Goal: Task Accomplishment & Management: Use online tool/utility

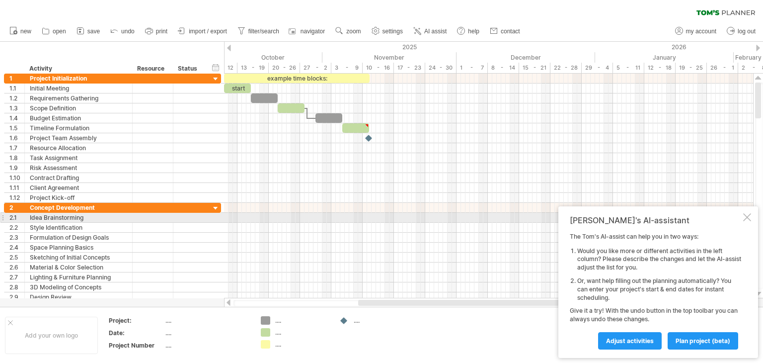
click at [748, 218] on div at bounding box center [747, 217] width 8 height 8
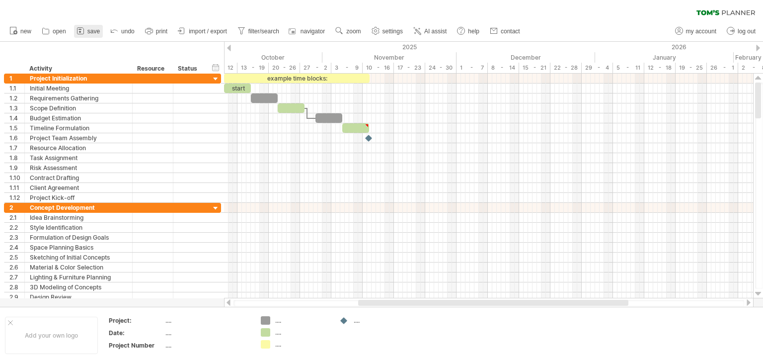
click at [91, 32] on span "save" at bounding box center [93, 31] width 12 height 7
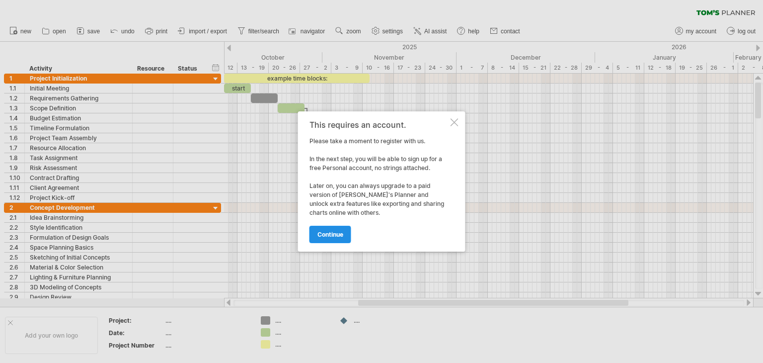
click at [324, 233] on span "continue" at bounding box center [330, 233] width 26 height 7
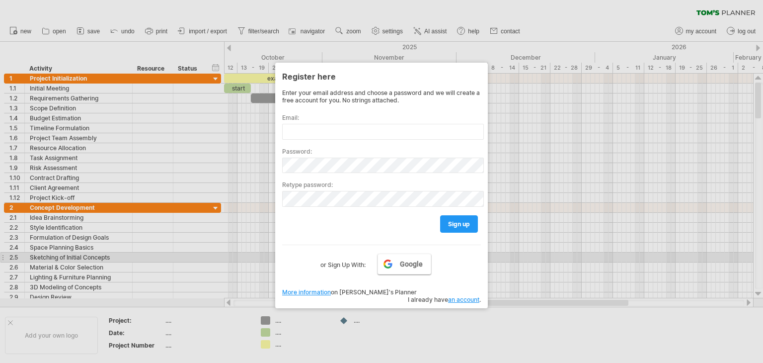
click at [405, 261] on span "Google" at bounding box center [411, 264] width 23 height 8
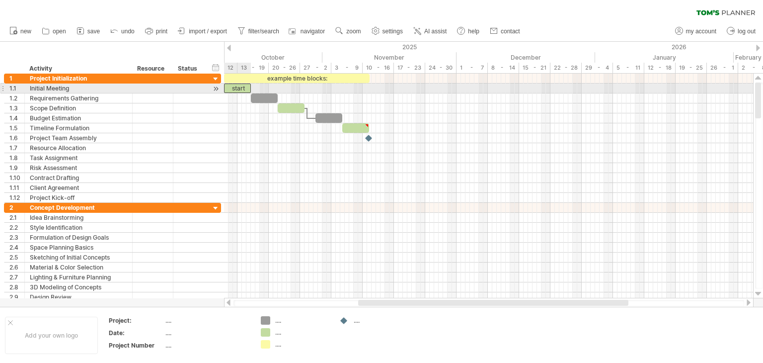
click at [235, 87] on div "start" at bounding box center [237, 87] width 27 height 9
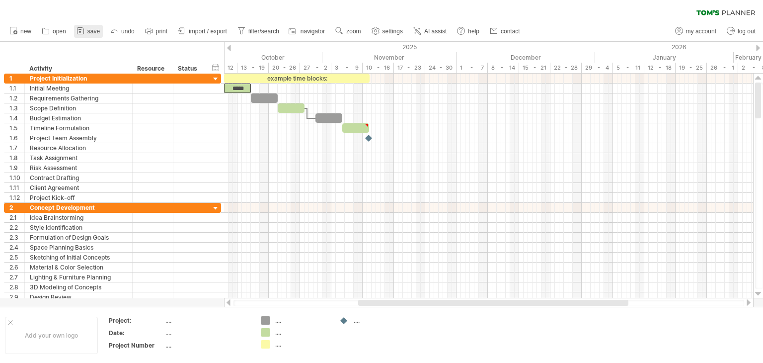
click at [91, 34] on span "save" at bounding box center [93, 31] width 12 height 7
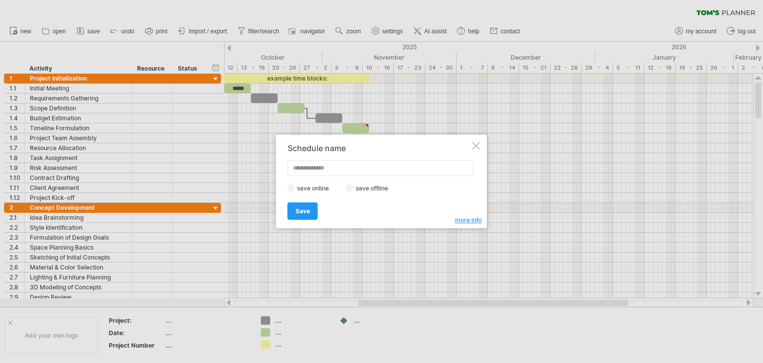
click at [377, 188] on label "save offline" at bounding box center [374, 187] width 43 height 7
click at [304, 213] on span "Save" at bounding box center [303, 210] width 14 height 7
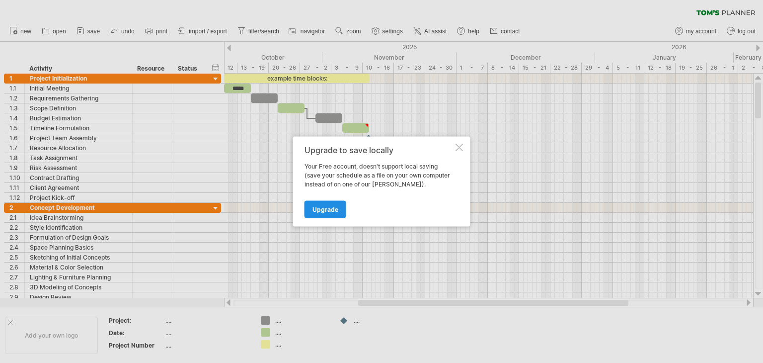
click at [332, 210] on span "Upgrade" at bounding box center [325, 209] width 26 height 7
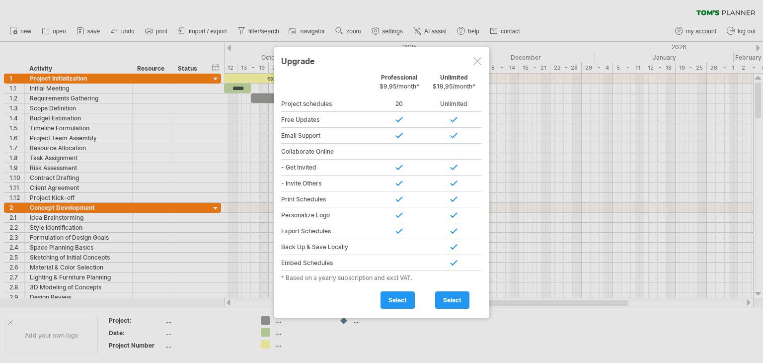
click at [475, 60] on div at bounding box center [477, 61] width 8 height 8
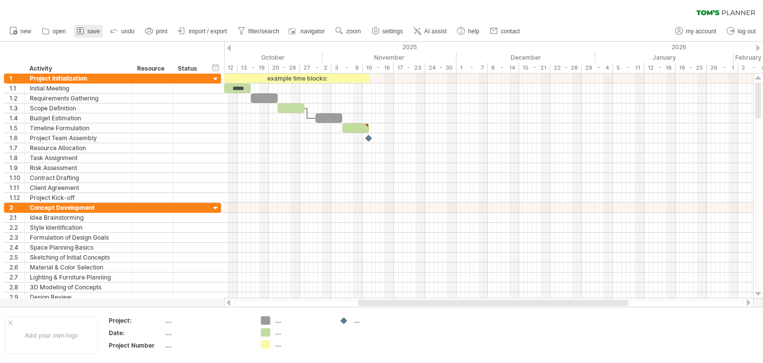
click at [85, 32] on link "save" at bounding box center [88, 31] width 29 height 13
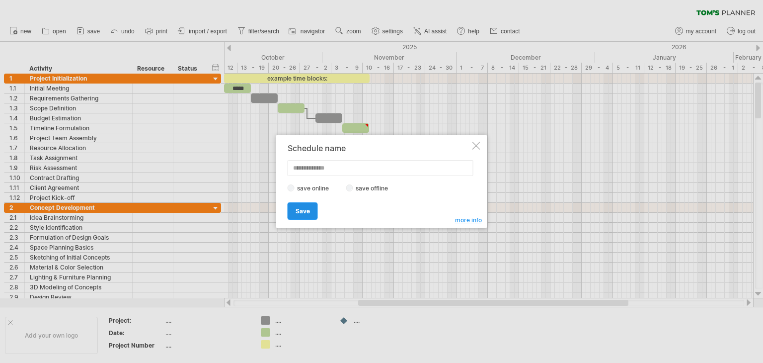
click at [301, 207] on span "Save" at bounding box center [303, 210] width 14 height 7
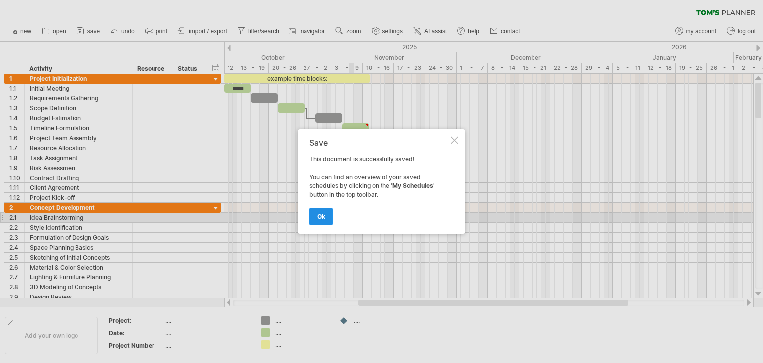
click at [322, 216] on span "ok" at bounding box center [321, 216] width 8 height 7
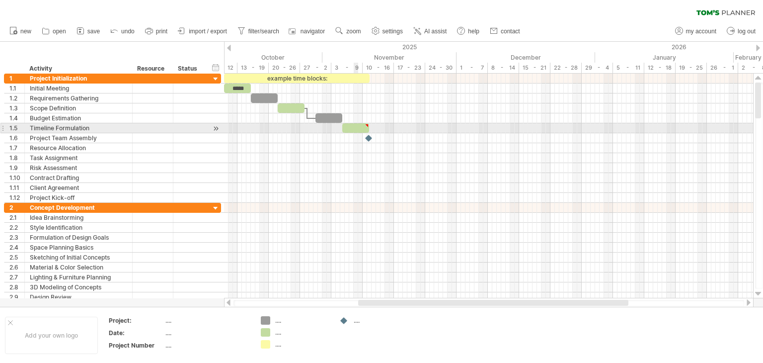
type textarea "**********"
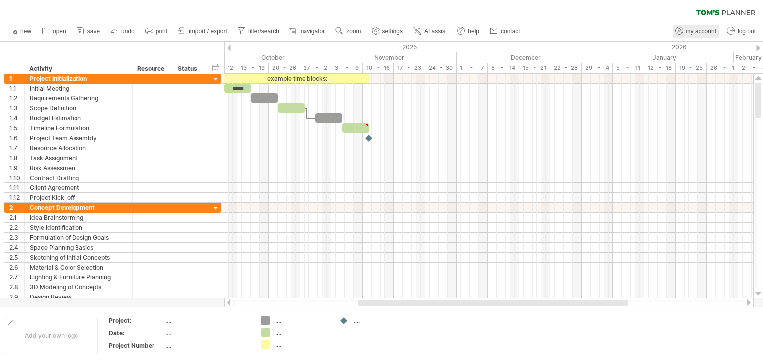
click at [715, 32] on span "my account" at bounding box center [701, 31] width 30 height 7
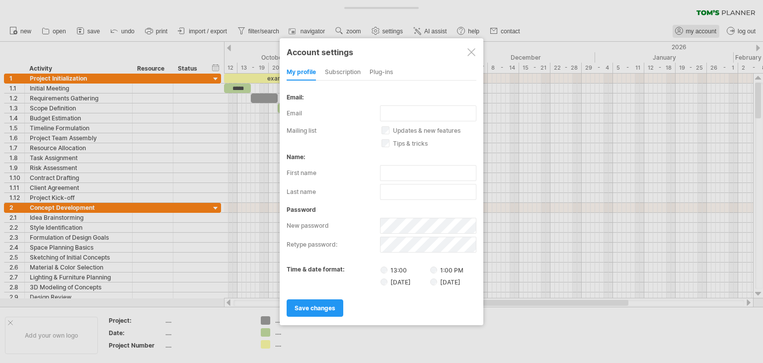
type input "**********"
click at [472, 50] on div at bounding box center [471, 52] width 8 height 8
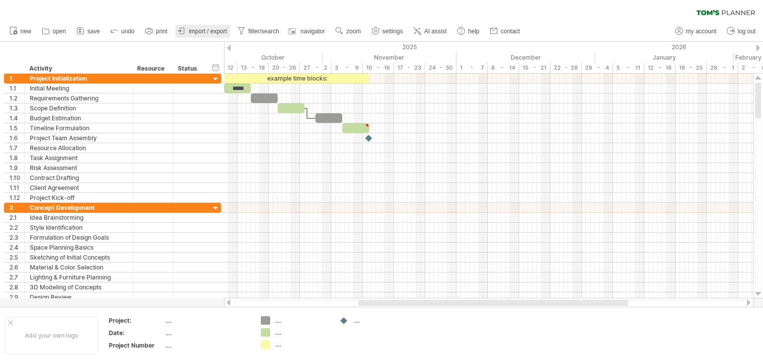
click at [215, 34] on span "import / export" at bounding box center [208, 31] width 38 height 7
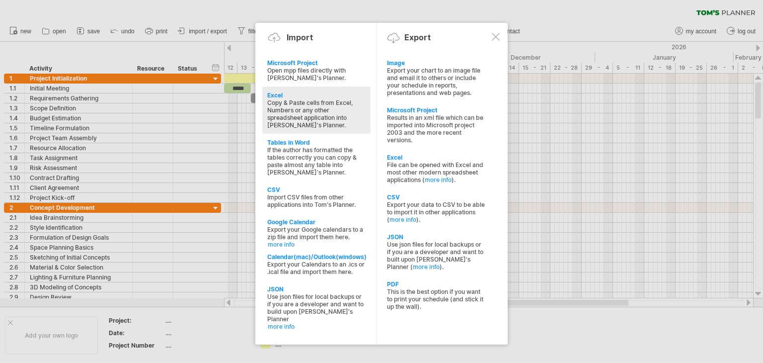
click at [291, 96] on div "Excel" at bounding box center [316, 94] width 98 height 7
type textarea "**********"
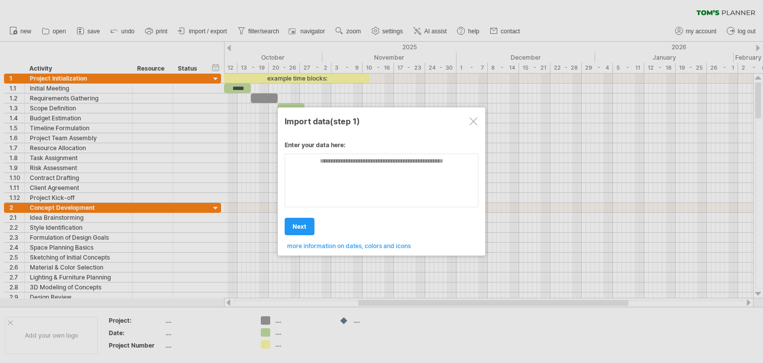
click at [472, 117] on div at bounding box center [473, 121] width 8 height 8
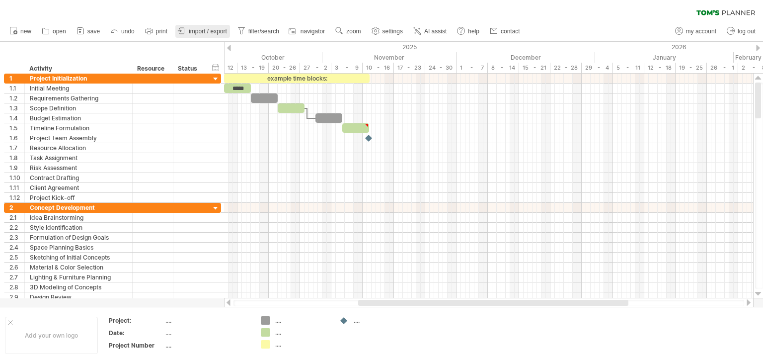
click at [219, 30] on span "import / export" at bounding box center [208, 31] width 38 height 7
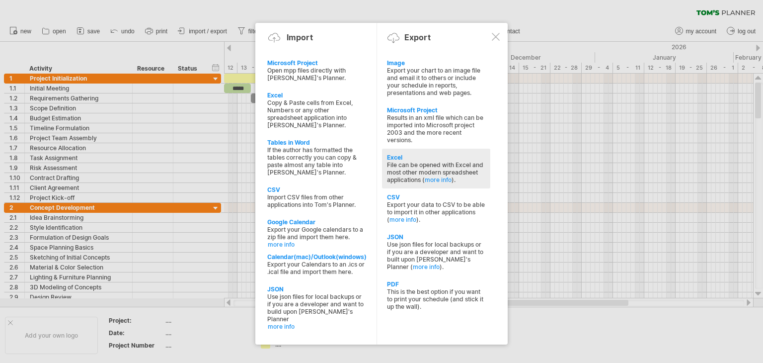
click at [407, 173] on div "File can be opened with Excel and most other modern spreadsheet applications ( …" at bounding box center [436, 172] width 98 height 22
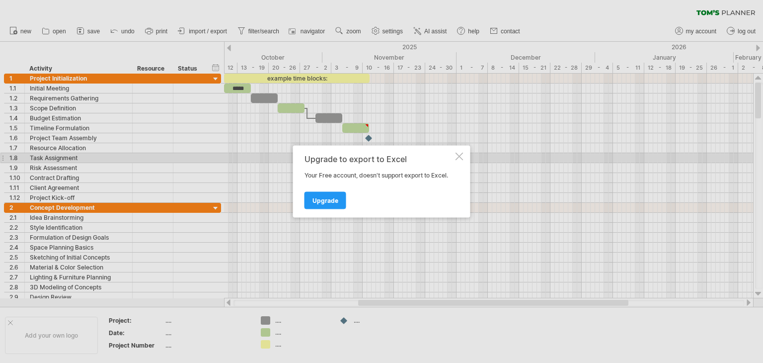
click at [460, 157] on div at bounding box center [460, 156] width 8 height 8
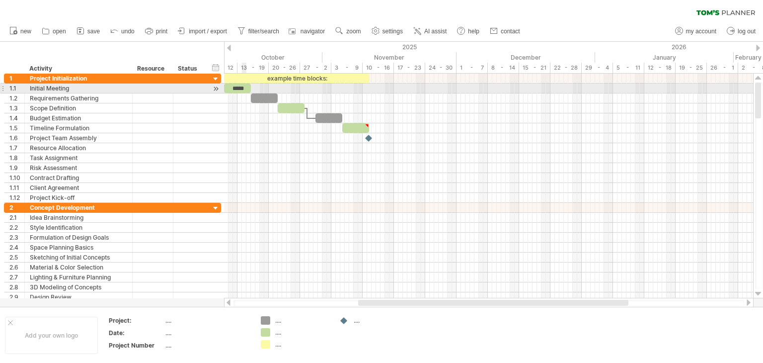
click at [244, 87] on div "*****" at bounding box center [237, 87] width 27 height 9
click at [242, 88] on div "*****" at bounding box center [237, 87] width 27 height 9
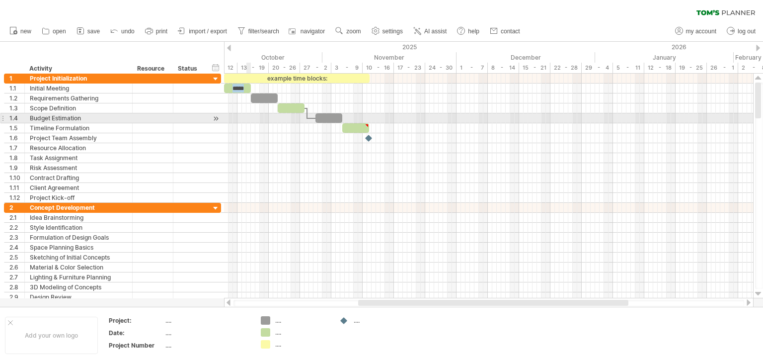
click at [248, 117] on div at bounding box center [488, 118] width 529 height 10
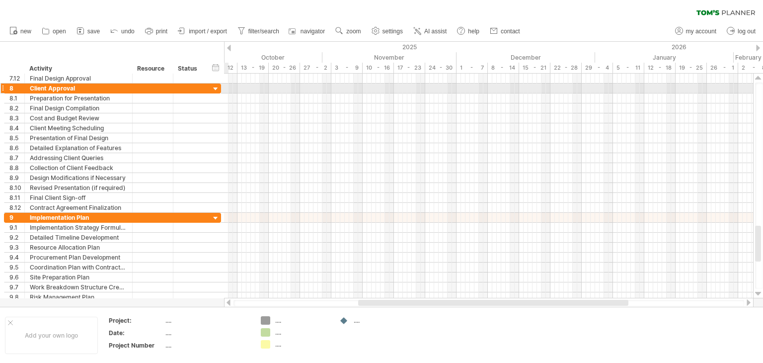
click at [214, 90] on div at bounding box center [215, 88] width 9 height 9
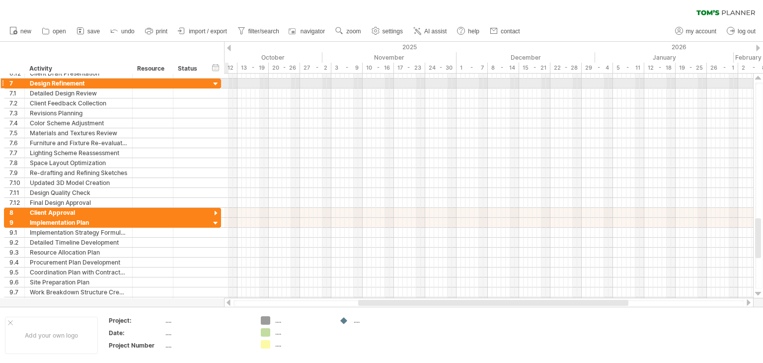
click at [217, 83] on div at bounding box center [215, 83] width 9 height 9
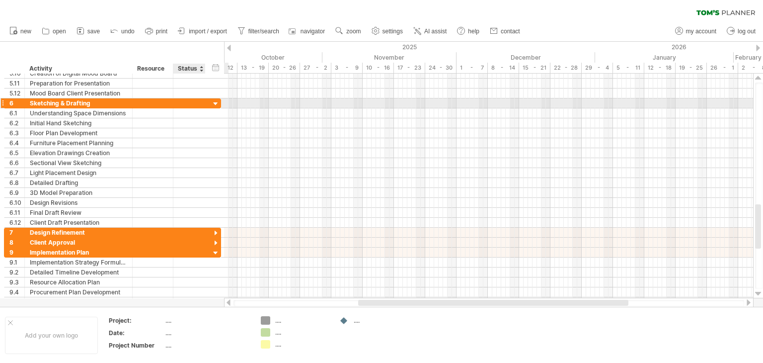
click at [213, 100] on div at bounding box center [215, 103] width 9 height 9
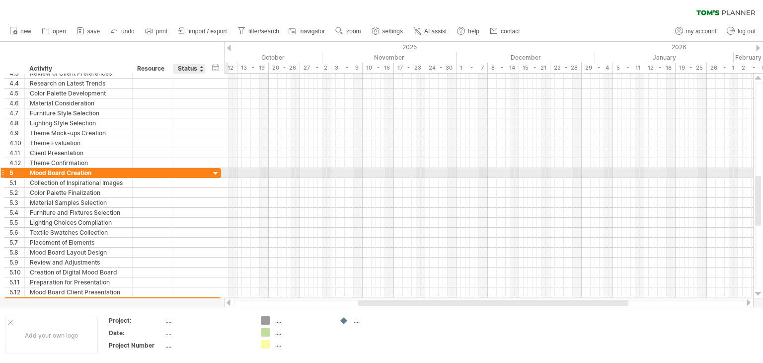
click at [214, 170] on div at bounding box center [215, 173] width 9 height 9
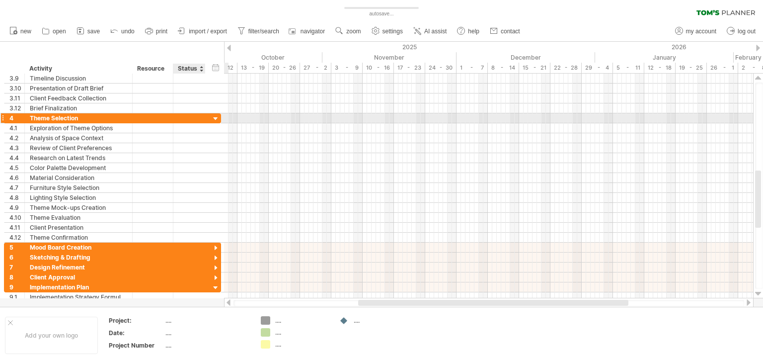
click at [218, 117] on div at bounding box center [215, 118] width 9 height 9
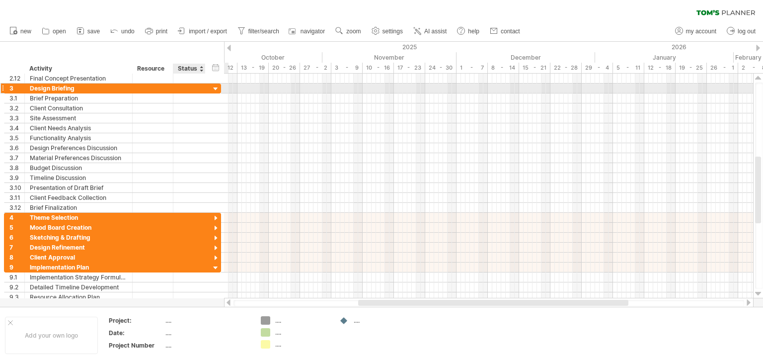
click at [216, 91] on div at bounding box center [215, 88] width 9 height 9
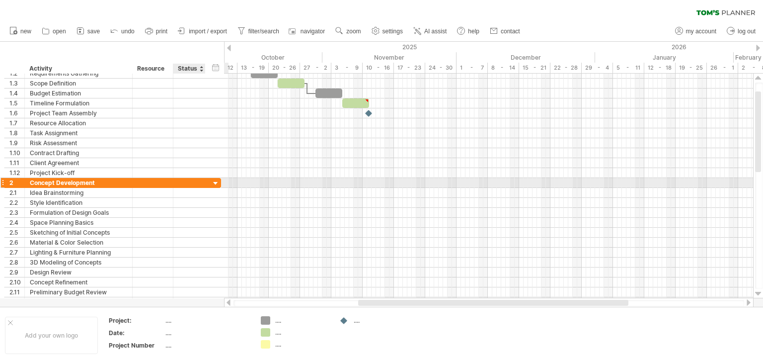
click at [217, 181] on div at bounding box center [215, 183] width 9 height 9
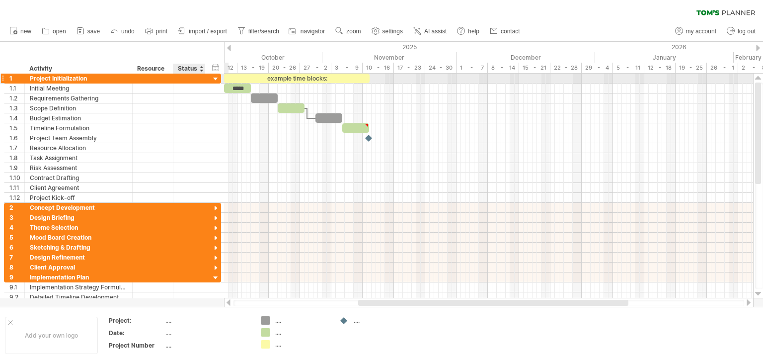
click at [217, 78] on div at bounding box center [215, 79] width 9 height 9
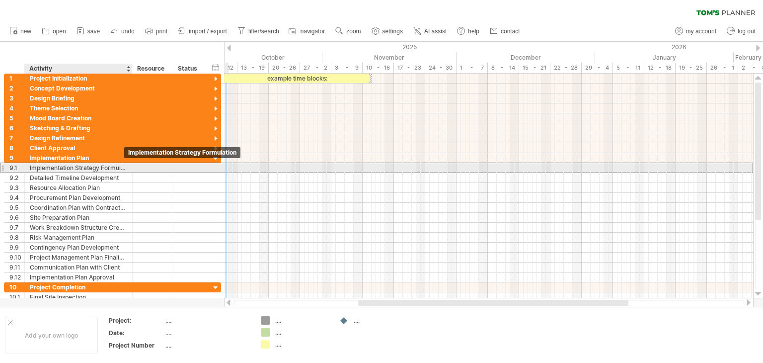
click at [115, 167] on div "Implementation Strategy Formulation" at bounding box center [78, 167] width 97 height 9
click at [0, 0] on input "**********" at bounding box center [0, 0] width 0 height 0
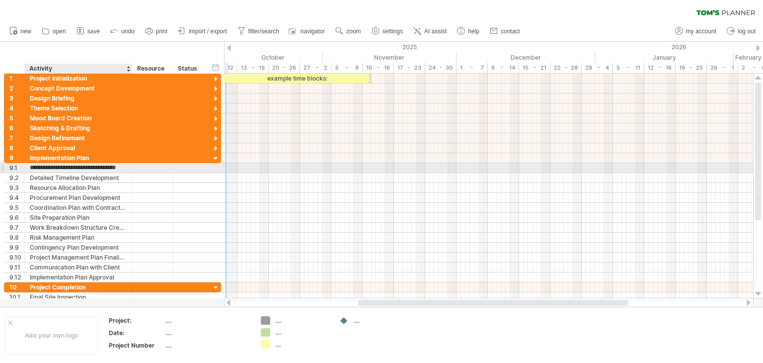
click at [115, 167] on input "**********" at bounding box center [78, 167] width 97 height 9
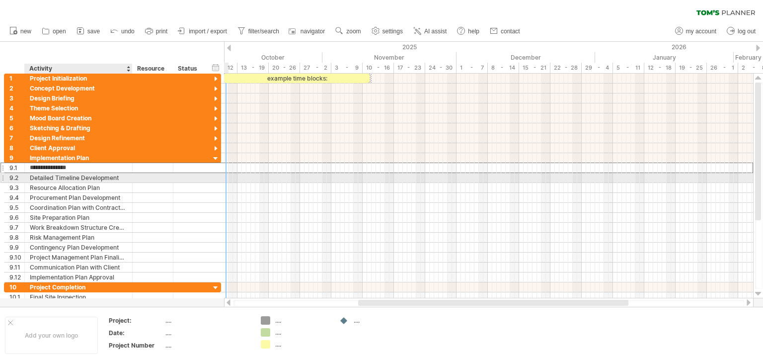
click at [97, 175] on div "Detailed Timeline Development" at bounding box center [78, 177] width 97 height 9
click at [97, 175] on input "**********" at bounding box center [78, 177] width 97 height 9
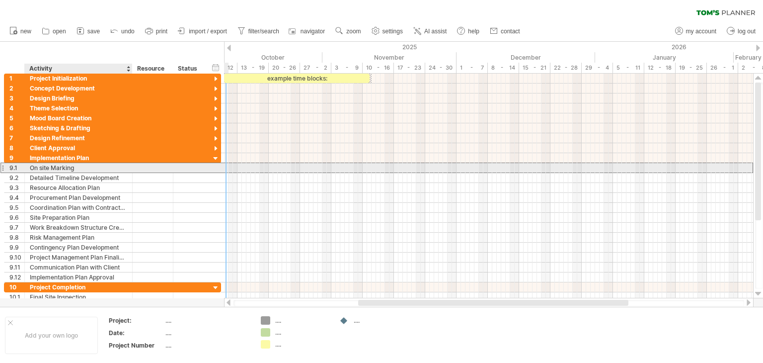
click at [40, 167] on div "On site Marking" at bounding box center [78, 167] width 97 height 9
click at [0, 0] on input "**********" at bounding box center [0, 0] width 0 height 0
click at [41, 167] on input "**********" at bounding box center [78, 167] width 97 height 9
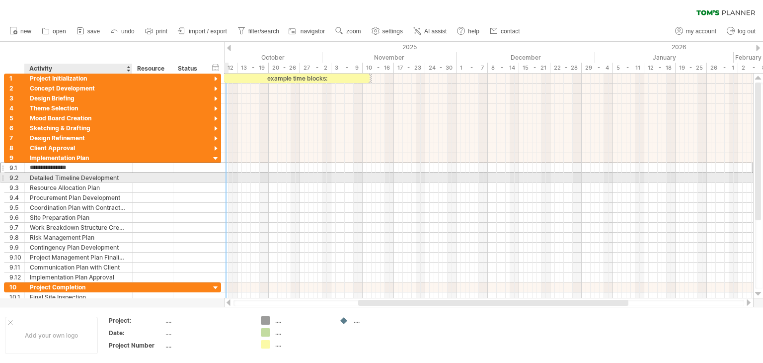
click at [66, 178] on div "Detailed Timeline Development" at bounding box center [78, 177] width 97 height 9
click at [66, 178] on input "**********" at bounding box center [78, 177] width 97 height 9
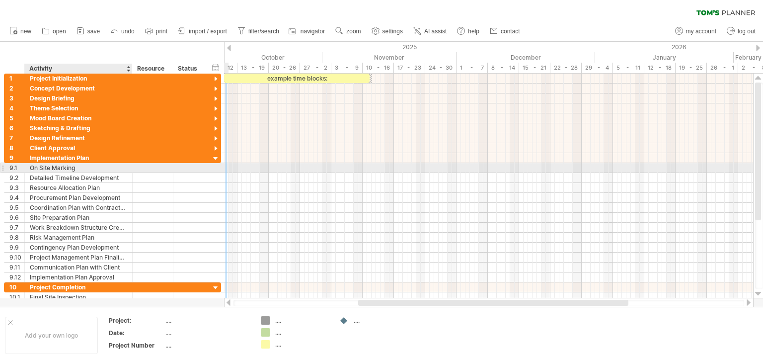
click at [129, 166] on div at bounding box center [131, 168] width 5 height 10
click at [111, 167] on div "On Site Marking" at bounding box center [78, 167] width 97 height 9
click at [111, 167] on input "**********" at bounding box center [78, 167] width 97 height 9
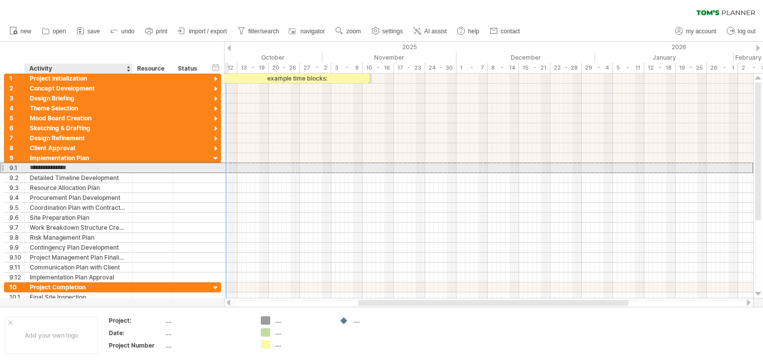
click at [100, 168] on input "**********" at bounding box center [78, 167] width 97 height 9
type input "**********"
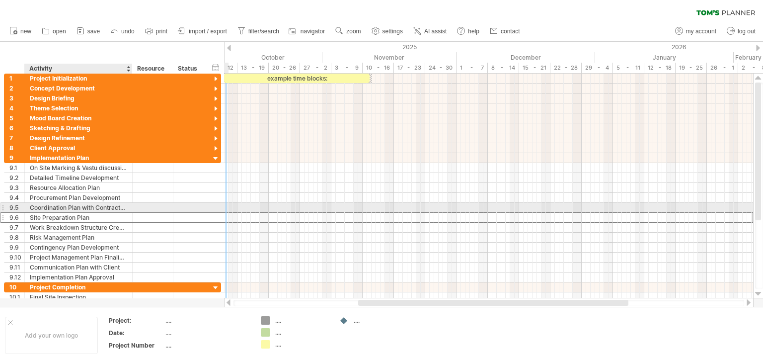
click at [207, 213] on div "**********" at bounding box center [112, 217] width 217 height 10
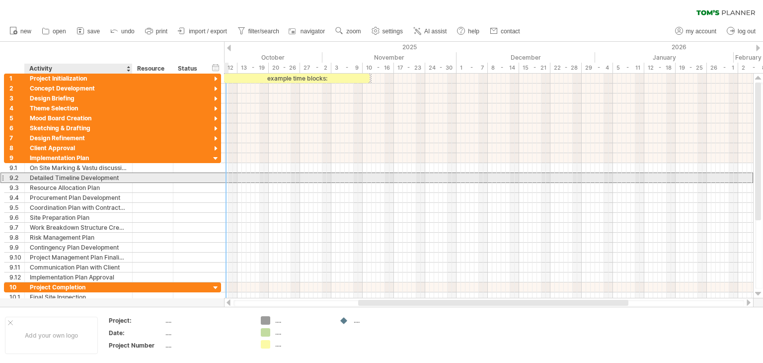
click at [105, 179] on div "Detailed Timeline Development" at bounding box center [78, 177] width 97 height 9
click at [105, 179] on input "**********" at bounding box center [78, 177] width 97 height 9
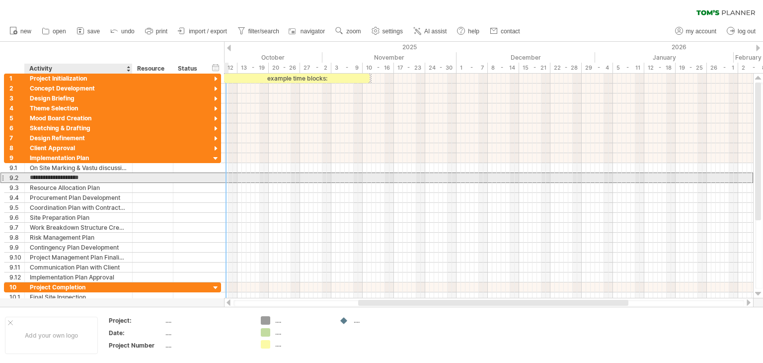
type input "**********"
click at [57, 177] on div "Civil Demolotion work" at bounding box center [78, 177] width 97 height 9
click at [57, 177] on input "**********" at bounding box center [78, 177] width 97 height 9
click at [90, 180] on input "**********" at bounding box center [78, 177] width 97 height 9
click at [70, 177] on input "**********" at bounding box center [78, 177] width 97 height 9
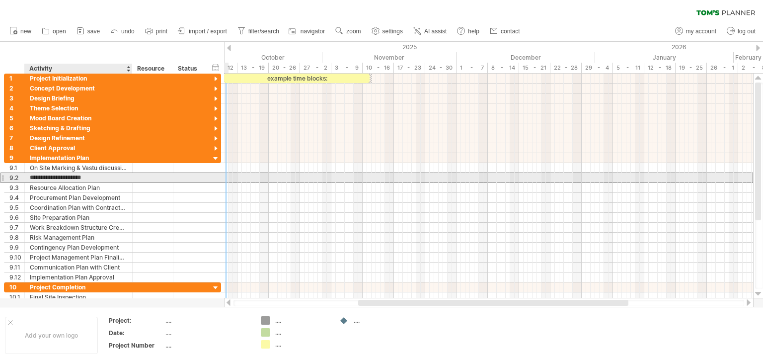
click at [70, 177] on input "**********" at bounding box center [78, 177] width 97 height 9
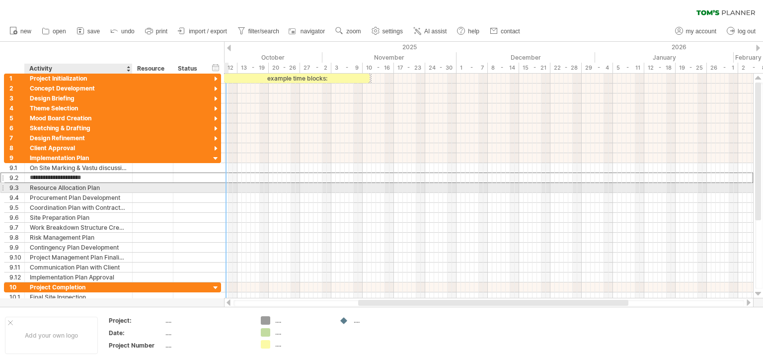
click at [104, 183] on div "Resource Allocation Plan" at bounding box center [78, 187] width 97 height 9
click at [103, 187] on input "**********" at bounding box center [78, 187] width 97 height 9
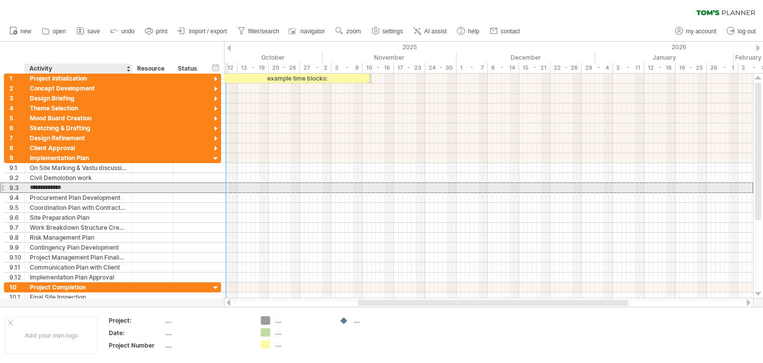
type input "**********"
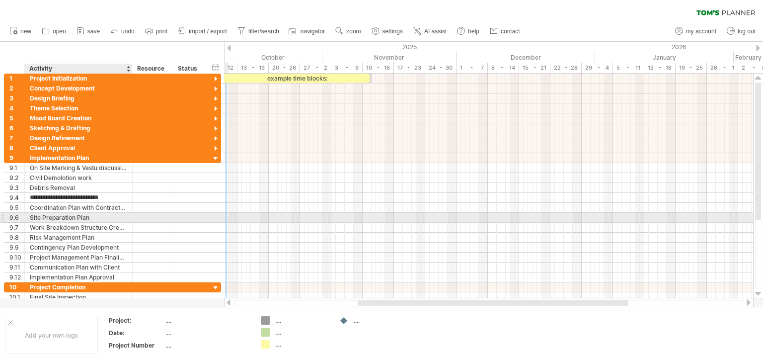
click at [101, 216] on div "Site Preparation Plan" at bounding box center [78, 217] width 97 height 9
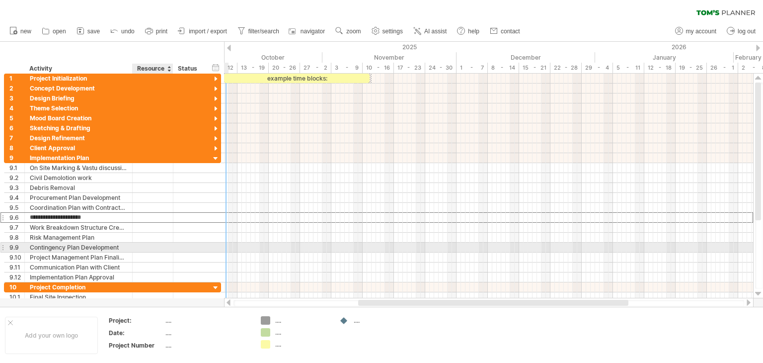
click at [155, 250] on div "**********" at bounding box center [112, 247] width 217 height 10
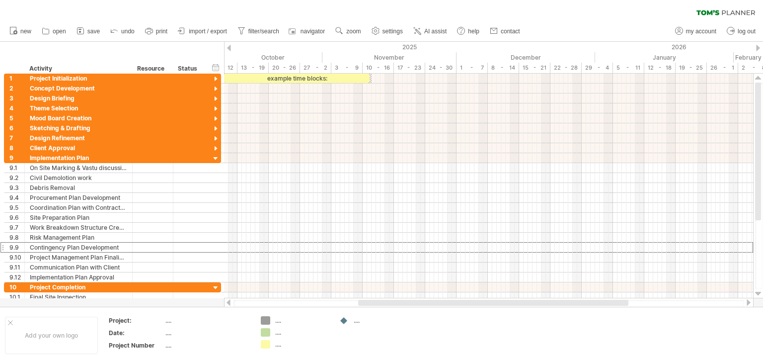
click at [229, 48] on div at bounding box center [229, 48] width 4 height 6
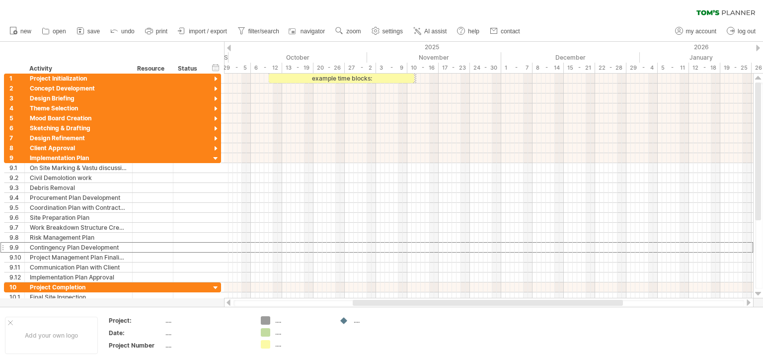
click at [229, 48] on div at bounding box center [229, 48] width 4 height 6
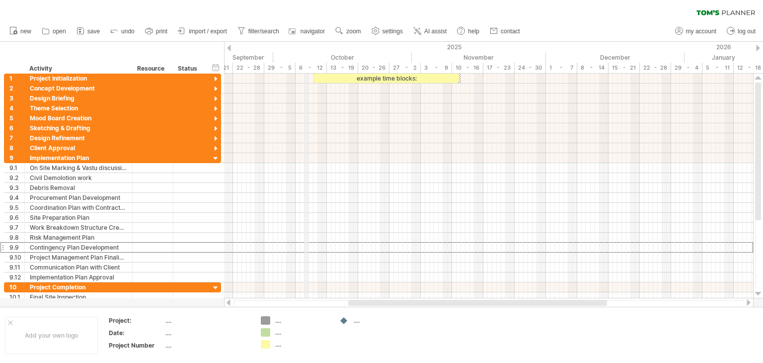
click at [306, 69] on div "6 - 12" at bounding box center [311, 68] width 31 height 10
click at [302, 69] on div "6 - 12" at bounding box center [311, 68] width 31 height 10
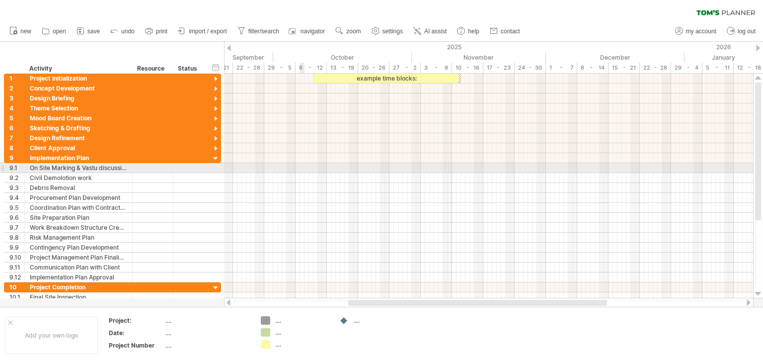
click at [303, 169] on div at bounding box center [488, 168] width 529 height 10
click at [306, 169] on div at bounding box center [488, 168] width 529 height 10
click at [201, 169] on div at bounding box center [189, 167] width 32 height 9
click at [303, 170] on div at bounding box center [488, 168] width 529 height 10
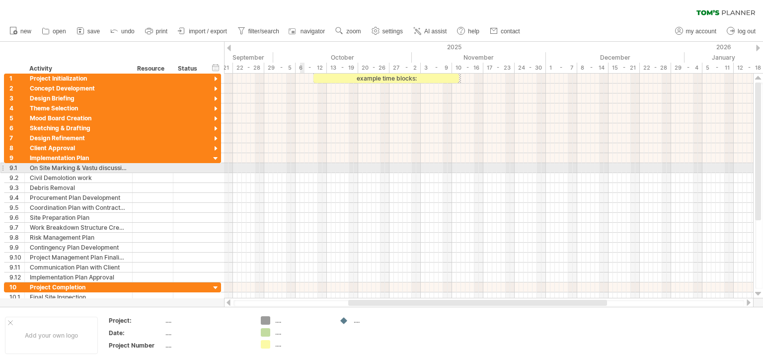
click at [303, 170] on div at bounding box center [488, 168] width 529 height 10
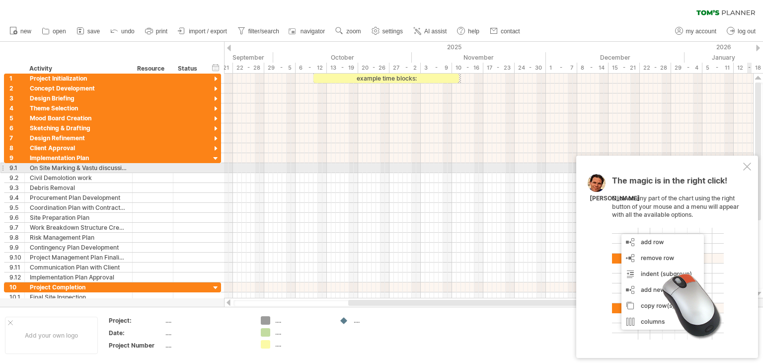
click at [746, 164] on div at bounding box center [747, 166] width 8 height 8
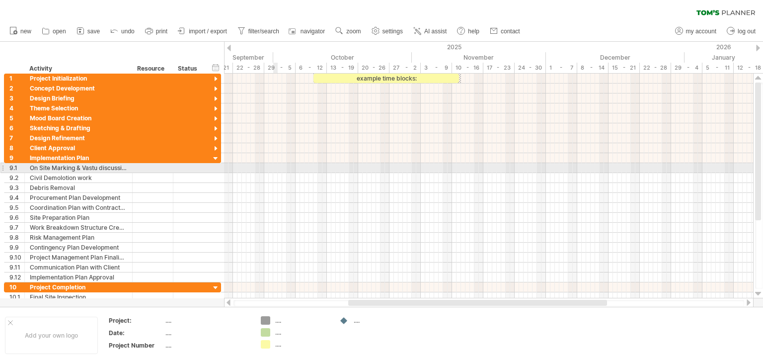
click at [274, 169] on div at bounding box center [488, 168] width 529 height 10
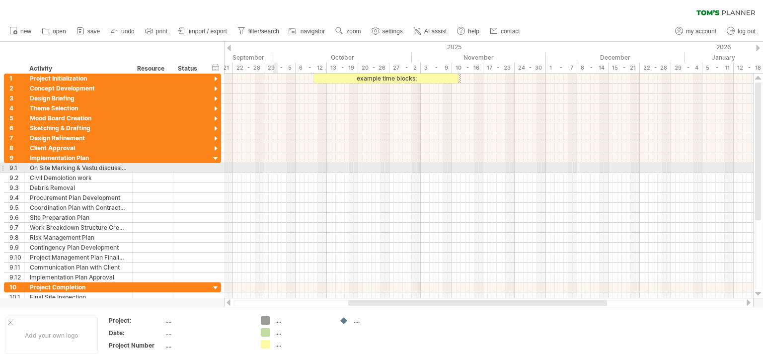
click at [274, 169] on div at bounding box center [488, 168] width 529 height 10
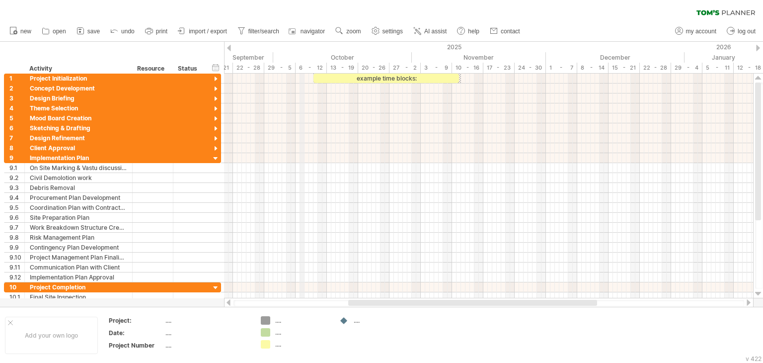
click at [300, 68] on div "6 - 12" at bounding box center [311, 68] width 31 height 10
click at [319, 68] on div "6 - 12" at bounding box center [311, 68] width 31 height 10
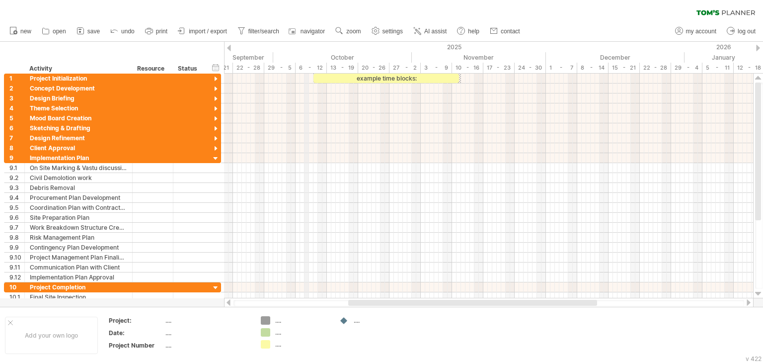
click at [307, 67] on div "6 - 12" at bounding box center [311, 68] width 31 height 10
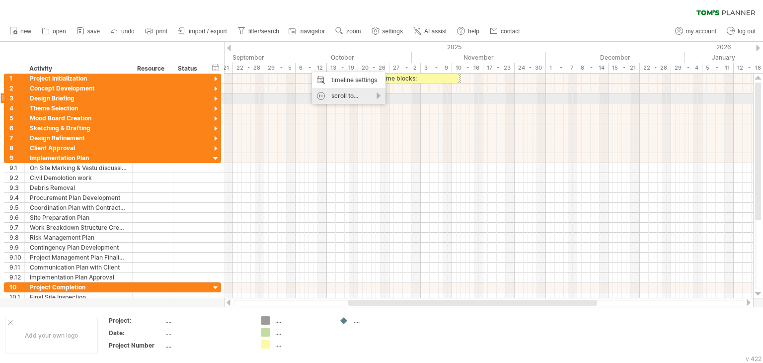
click at [372, 98] on div "scroll to..." at bounding box center [349, 96] width 74 height 16
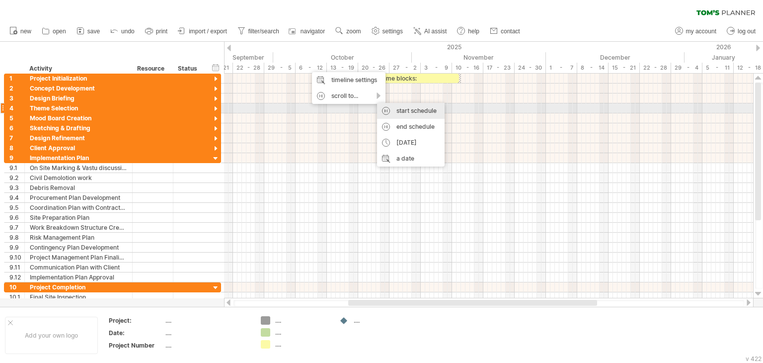
click at [404, 110] on div "start schedule" at bounding box center [411, 111] width 68 height 16
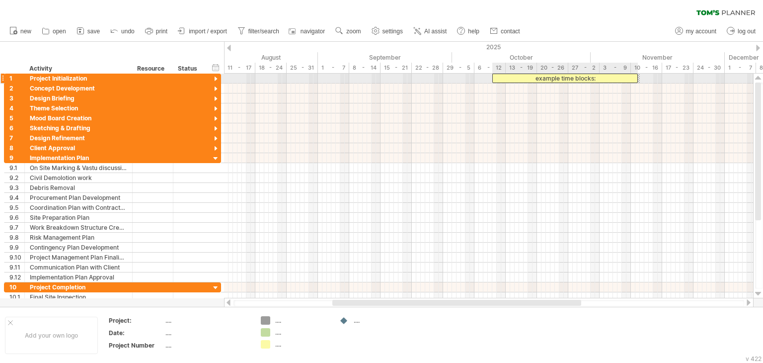
click at [513, 78] on div "example time blocks:" at bounding box center [565, 78] width 146 height 9
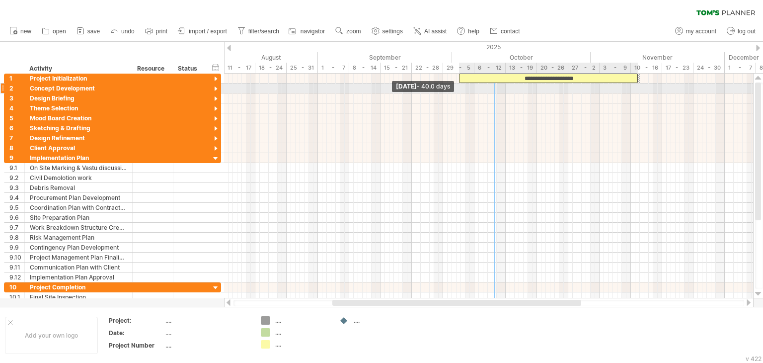
drag, startPoint x: 493, startPoint y: 79, endPoint x: 458, endPoint y: 84, distance: 34.6
click at [458, 84] on div "**********" at bounding box center [488, 186] width 529 height 225
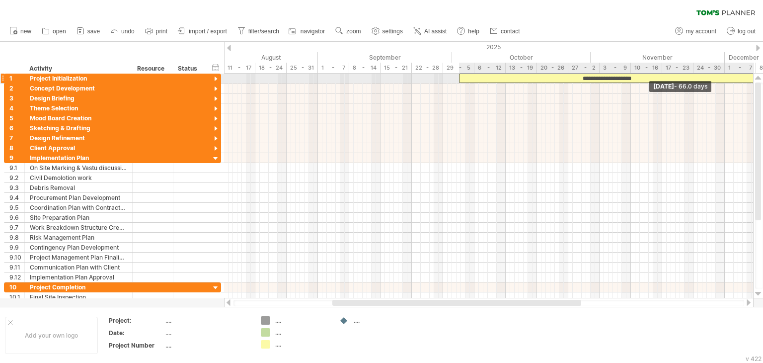
drag, startPoint x: 636, startPoint y: 78, endPoint x: 755, endPoint y: 78, distance: 119.2
click at [755, 78] on div "Trying to reach [DOMAIN_NAME] Connected again... 0% clear filter new 1" at bounding box center [381, 181] width 763 height 363
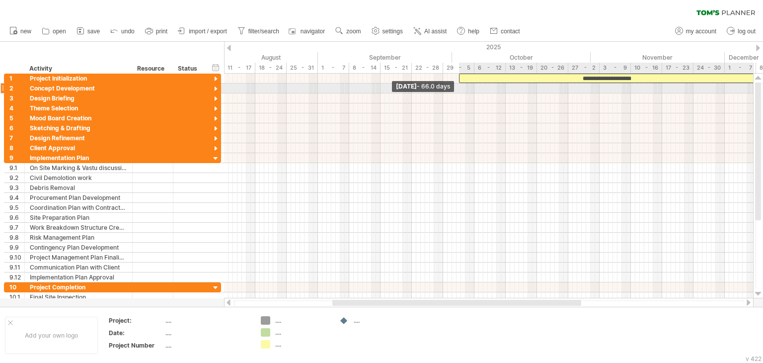
drag, startPoint x: 459, startPoint y: 79, endPoint x: 459, endPoint y: 84, distance: 5.0
click at [459, 84] on div "**********" at bounding box center [488, 186] width 529 height 225
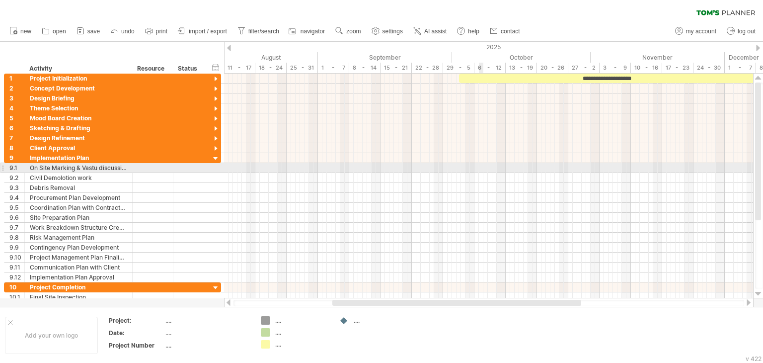
click at [480, 173] on div at bounding box center [488, 178] width 529 height 10
click at [459, 168] on div at bounding box center [488, 168] width 529 height 10
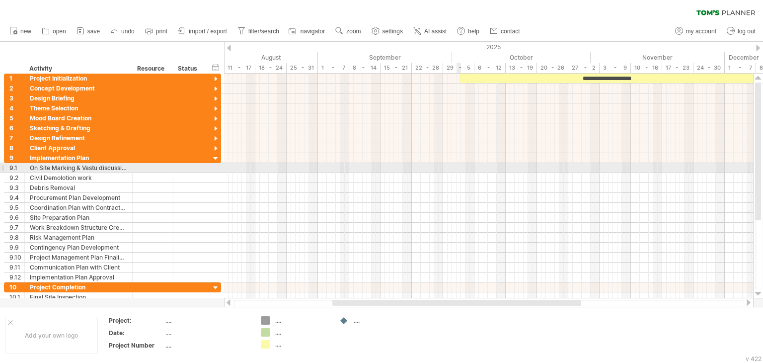
click at [459, 168] on div at bounding box center [488, 168] width 529 height 10
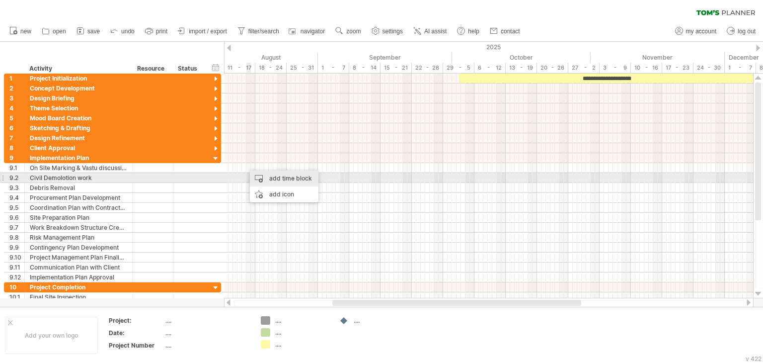
click at [283, 180] on div "add time block" at bounding box center [284, 178] width 69 height 16
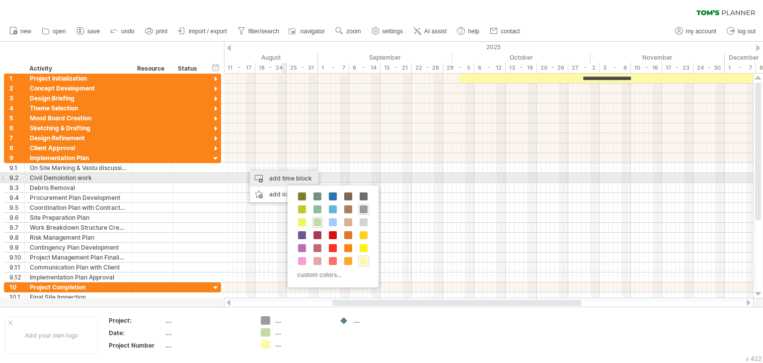
click at [276, 173] on div "add time block" at bounding box center [284, 178] width 69 height 16
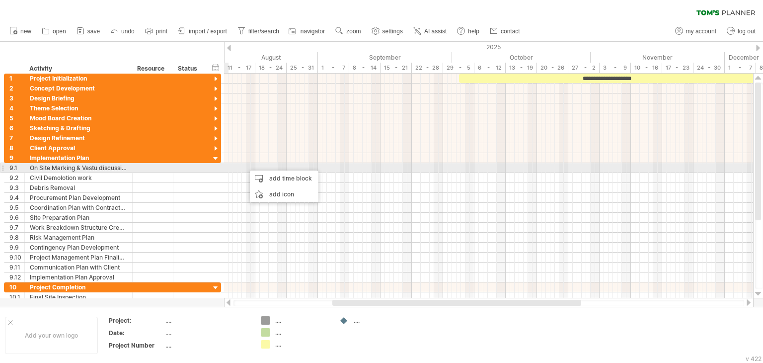
click at [202, 169] on div at bounding box center [204, 168] width 5 height 10
click at [191, 167] on div at bounding box center [189, 167] width 22 height 9
click at [191, 167] on input "text" at bounding box center [189, 167] width 22 height 9
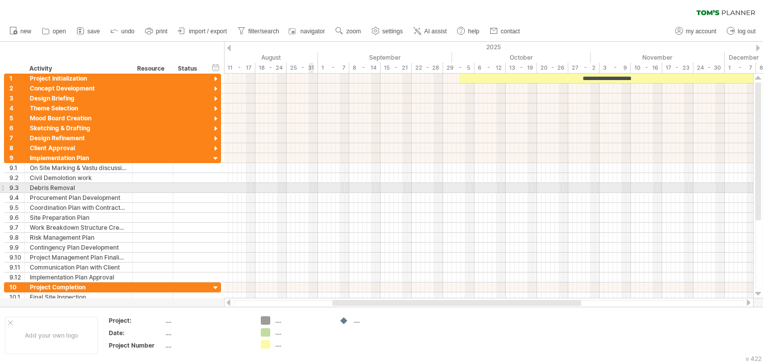
click at [312, 193] on div at bounding box center [488, 198] width 529 height 10
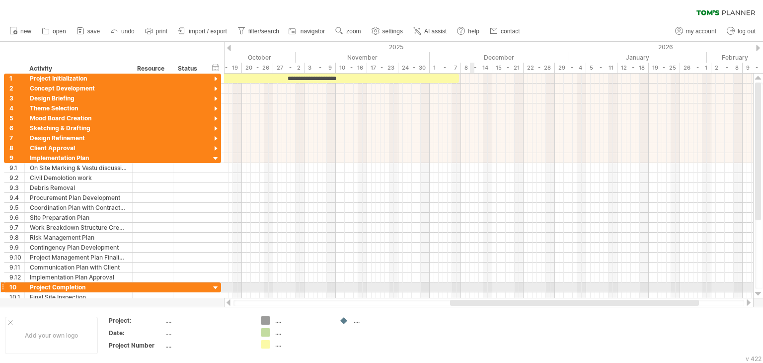
drag, startPoint x: 352, startPoint y: 302, endPoint x: 470, endPoint y: 291, distance: 118.2
click at [470, 291] on div "Trying to reach [DOMAIN_NAME] Connected again... 0% autosave... clear filter 1" at bounding box center [381, 181] width 763 height 363
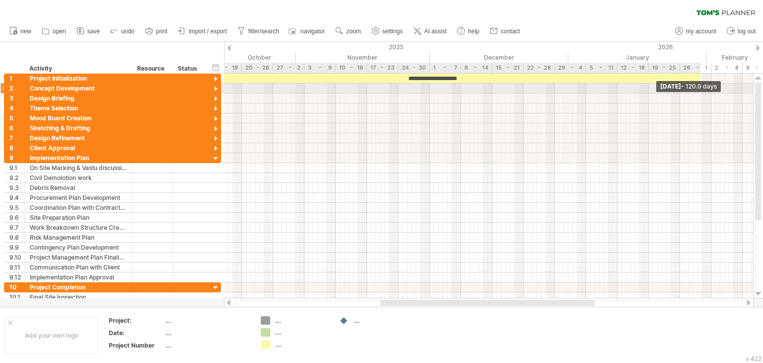
drag, startPoint x: 458, startPoint y: 79, endPoint x: 699, endPoint y: 92, distance: 241.7
click at [699, 92] on div "**********" at bounding box center [488, 186] width 529 height 225
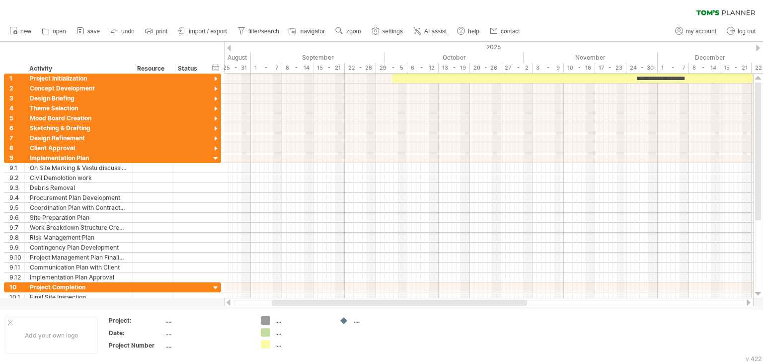
drag, startPoint x: 487, startPoint y: 303, endPoint x: 378, endPoint y: 300, distance: 108.8
click at [378, 300] on div at bounding box center [399, 303] width 255 height 6
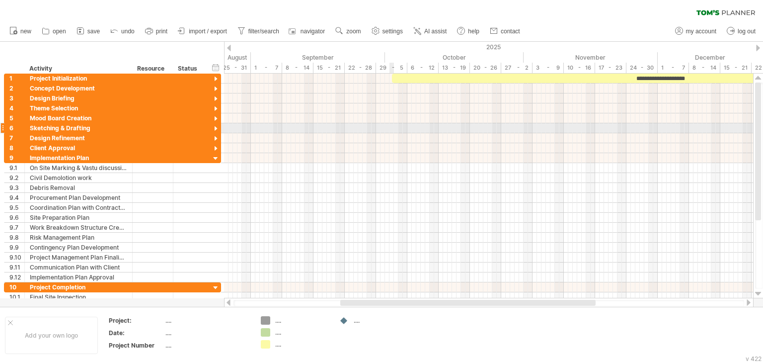
click at [393, 132] on div at bounding box center [488, 128] width 529 height 10
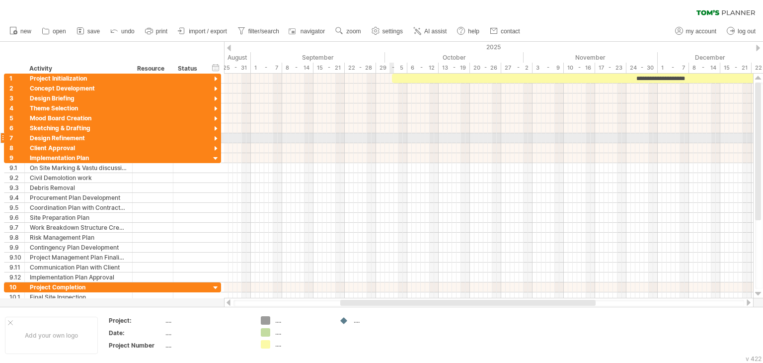
click at [388, 150] on div at bounding box center [488, 148] width 529 height 10
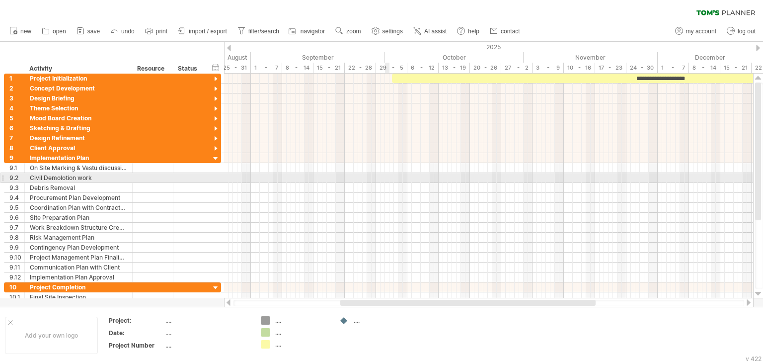
click at [386, 175] on div at bounding box center [488, 178] width 529 height 10
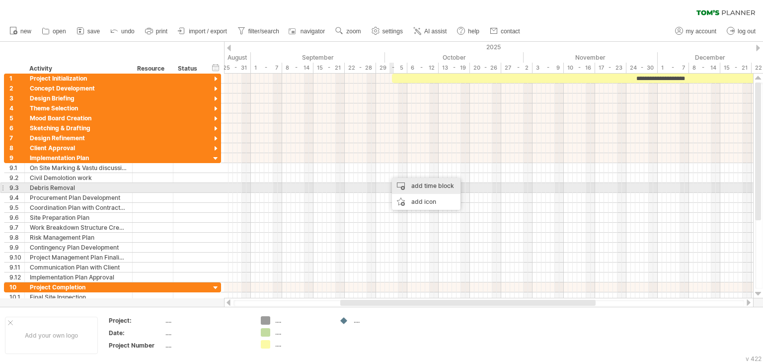
click at [419, 185] on div "add time block" at bounding box center [426, 186] width 69 height 16
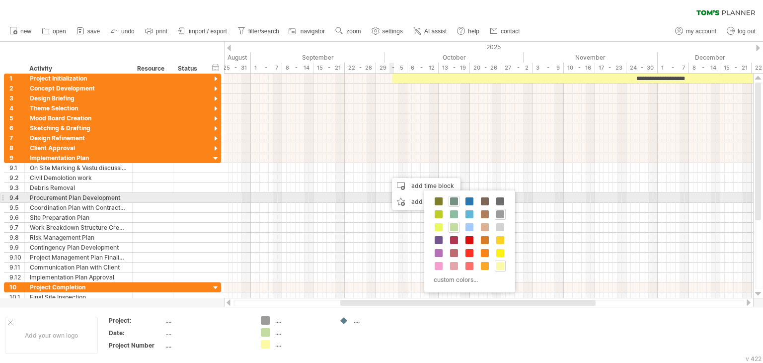
click at [453, 201] on span at bounding box center [454, 201] width 8 height 8
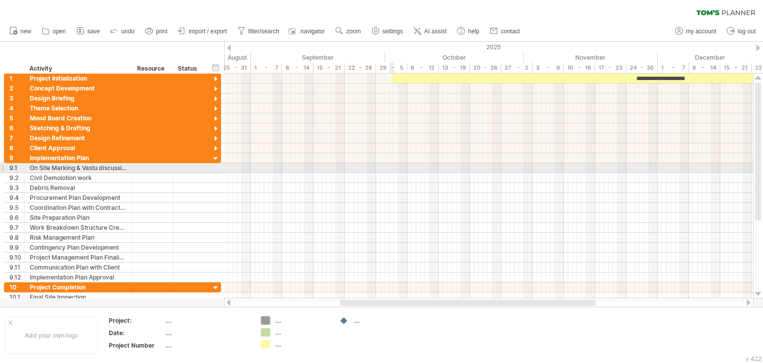
click at [389, 167] on div at bounding box center [488, 168] width 529 height 10
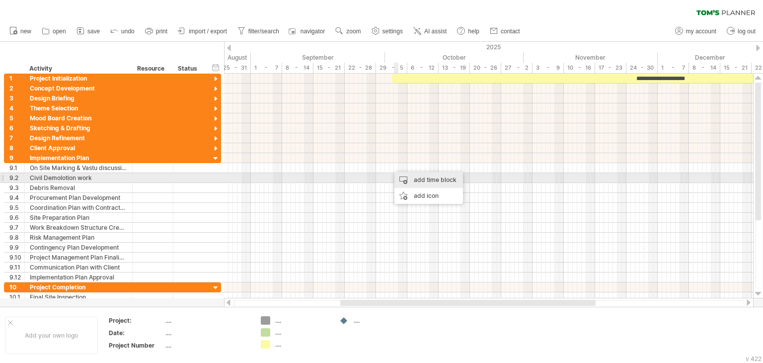
click at [437, 180] on div "add time block" at bounding box center [428, 180] width 69 height 16
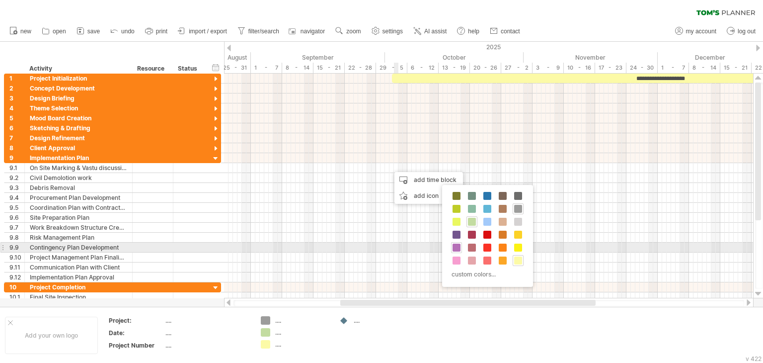
click at [457, 246] on span at bounding box center [457, 247] width 8 height 8
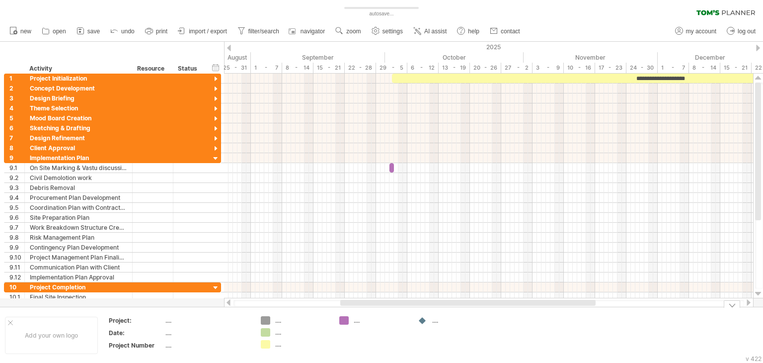
click at [357, 322] on div "...." at bounding box center [381, 320] width 54 height 8
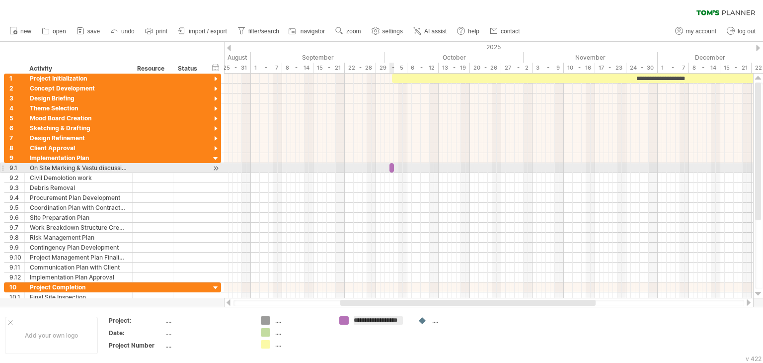
type input "**********"
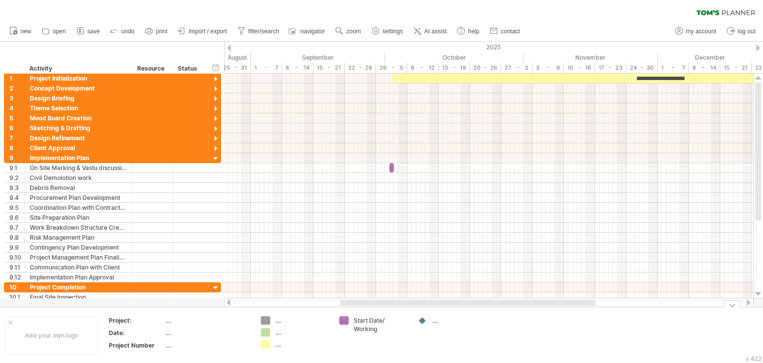
click at [377, 53] on div "September" at bounding box center [318, 57] width 134 height 10
click at [426, 68] on div "timeline settings" at bounding box center [419, 66] width 74 height 16
select select "*"
select select "**"
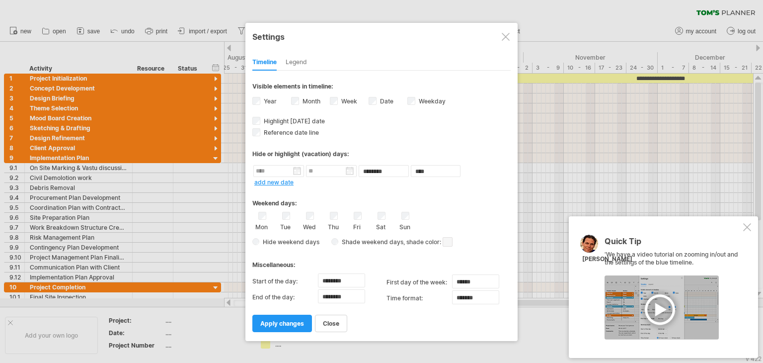
click at [509, 35] on div at bounding box center [506, 37] width 8 height 8
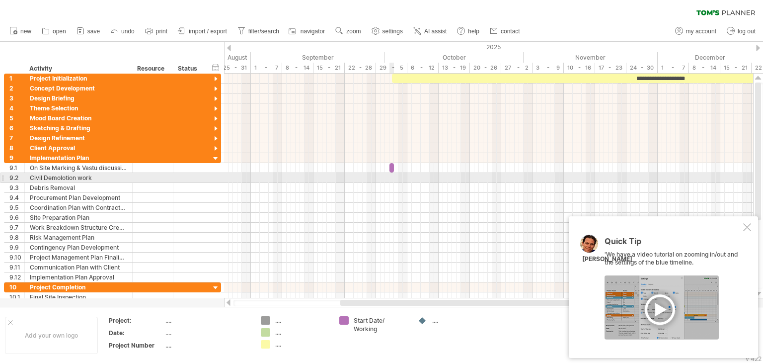
click at [390, 177] on div at bounding box center [488, 178] width 529 height 10
click at [399, 177] on div at bounding box center [488, 178] width 529 height 10
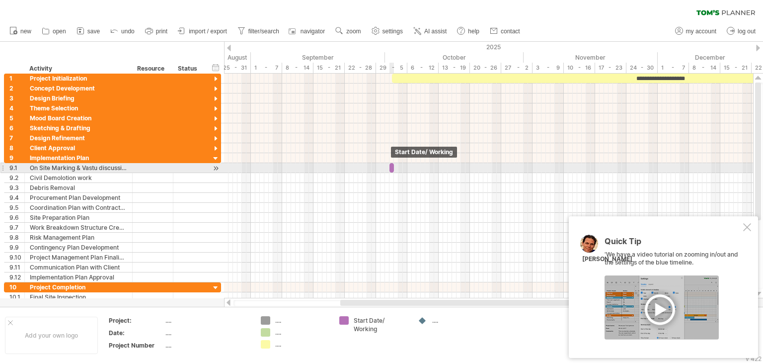
click at [391, 167] on span at bounding box center [389, 167] width 4 height 9
click at [392, 169] on span at bounding box center [394, 167] width 4 height 9
click at [392, 167] on span at bounding box center [394, 167] width 4 height 9
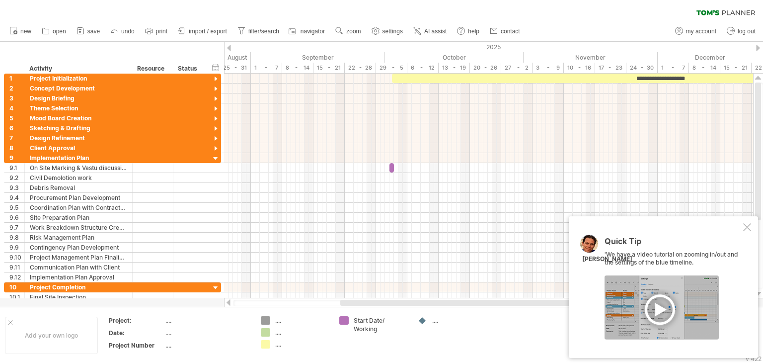
click at [346, 323] on div "Trying to reach [DOMAIN_NAME] Connected again... 0% clear filter new 1" at bounding box center [381, 181] width 763 height 363
click at [346, 321] on div "Trying to reach [DOMAIN_NAME] Connected again... 0% clear filter new 1" at bounding box center [381, 181] width 763 height 363
click at [346, 321] on div at bounding box center [344, 320] width 10 height 9
click at [370, 328] on div "Start Date/ Working" at bounding box center [381, 324] width 54 height 17
click at [370, 328] on div "Start Date/ Working" at bounding box center [373, 324] width 69 height 17
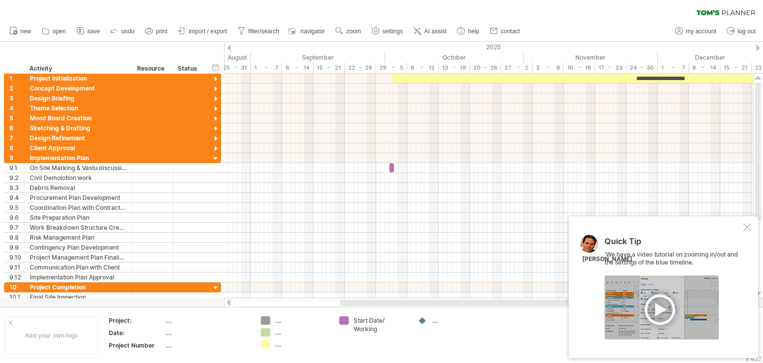
click at [370, 328] on div "Start Date/ Working" at bounding box center [381, 324] width 54 height 17
click at [445, 336] on td "...." at bounding box center [452, 335] width 78 height 38
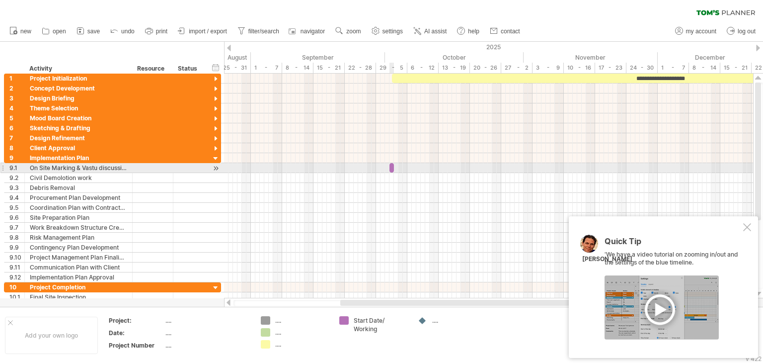
click at [391, 168] on span at bounding box center [389, 167] width 4 height 9
click at [390, 165] on span at bounding box center [389, 167] width 4 height 9
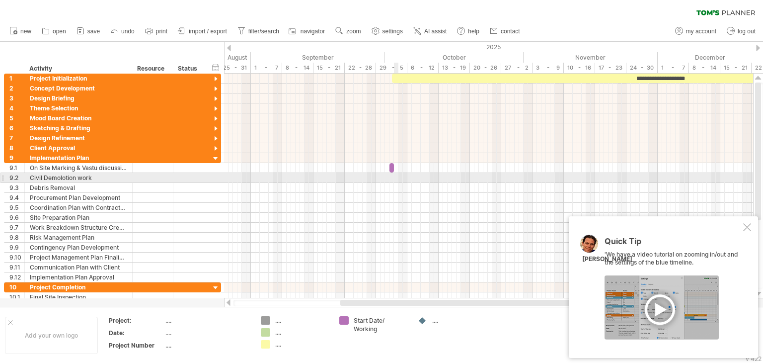
click at [394, 177] on div at bounding box center [488, 178] width 529 height 10
click at [399, 177] on div at bounding box center [488, 178] width 529 height 10
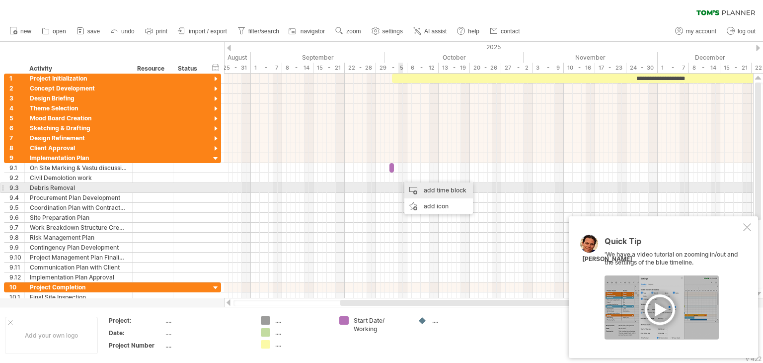
click at [435, 191] on div "add time block" at bounding box center [438, 190] width 69 height 16
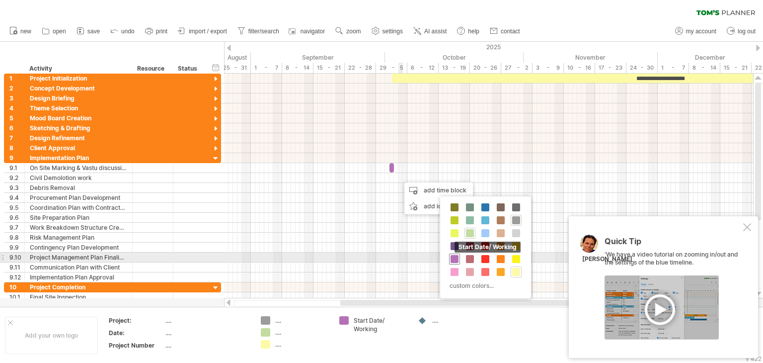
click at [455, 258] on span at bounding box center [455, 259] width 8 height 8
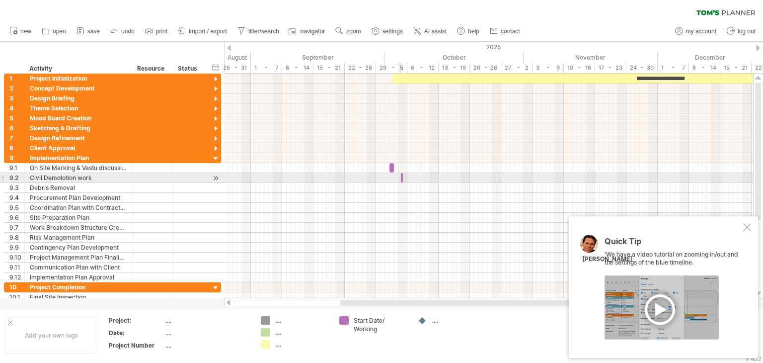
click at [402, 177] on span at bounding box center [403, 177] width 4 height 9
drag, startPoint x: 402, startPoint y: 177, endPoint x: 421, endPoint y: 179, distance: 19.4
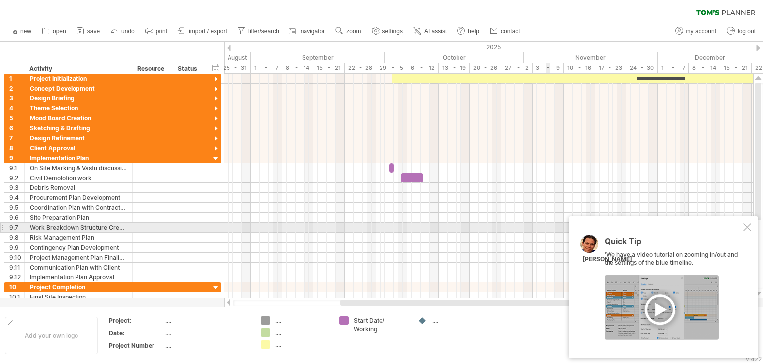
click at [746, 227] on div at bounding box center [747, 227] width 8 height 8
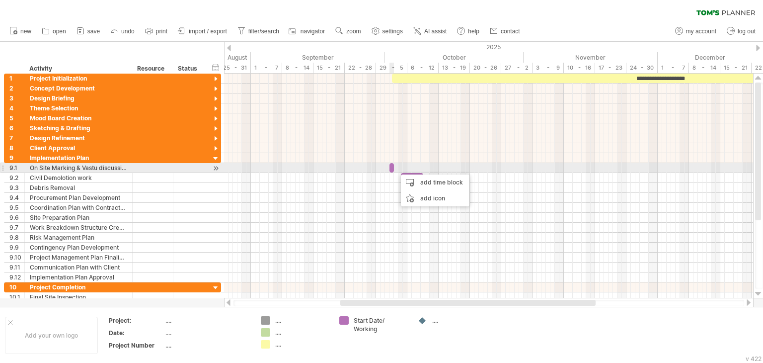
click at [393, 168] on span at bounding box center [394, 167] width 4 height 9
click at [397, 167] on div at bounding box center [488, 168] width 529 height 10
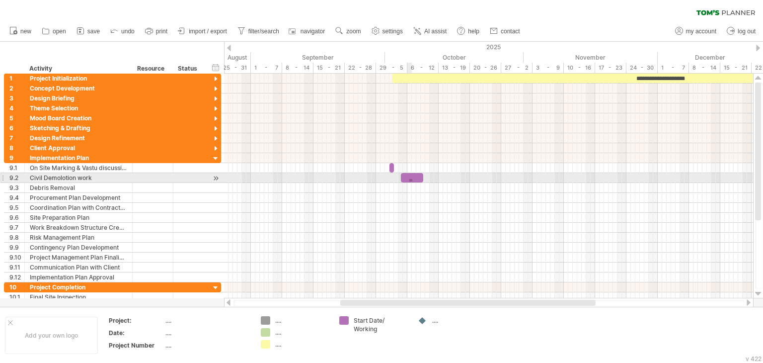
drag, startPoint x: 412, startPoint y: 181, endPoint x: 409, endPoint y: 176, distance: 6.2
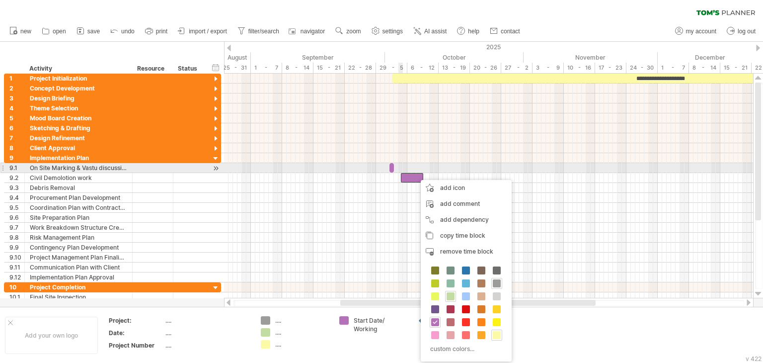
click at [399, 165] on div at bounding box center [488, 168] width 529 height 10
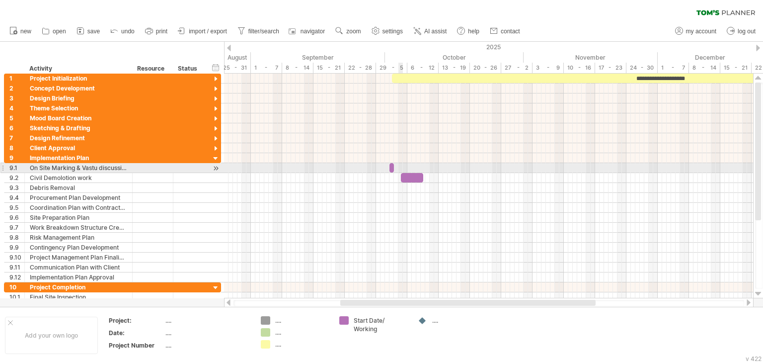
click at [399, 167] on div at bounding box center [488, 168] width 529 height 10
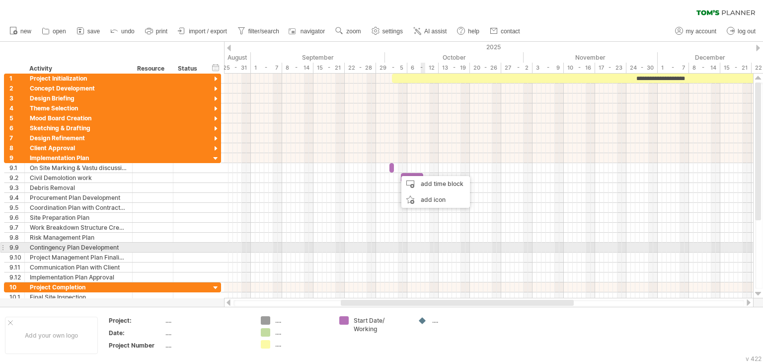
click at [421, 246] on div at bounding box center [488, 247] width 529 height 10
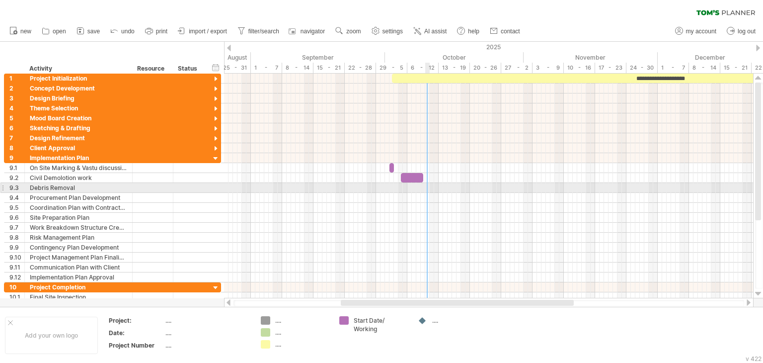
click at [427, 188] on div at bounding box center [488, 188] width 529 height 10
click at [421, 188] on div at bounding box center [488, 188] width 529 height 10
click at [425, 190] on div at bounding box center [488, 188] width 529 height 10
click at [432, 189] on div at bounding box center [488, 188] width 529 height 10
click at [438, 189] on div at bounding box center [488, 188] width 529 height 10
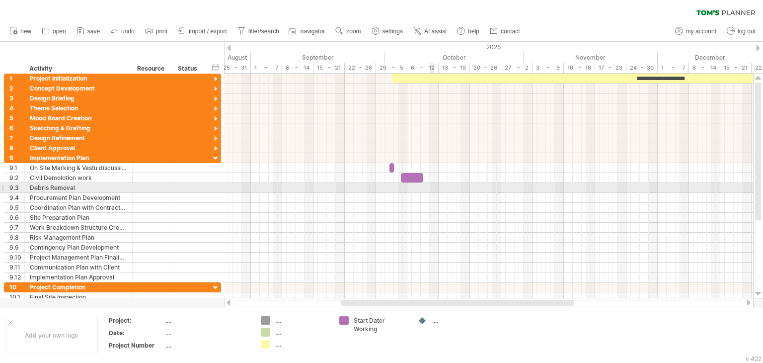
click at [430, 190] on div at bounding box center [488, 188] width 529 height 10
click at [427, 189] on div at bounding box center [488, 188] width 529 height 10
drag, startPoint x: 427, startPoint y: 189, endPoint x: 447, endPoint y: 189, distance: 19.4
click at [447, 189] on div at bounding box center [488, 188] width 529 height 10
click at [427, 187] on div at bounding box center [488, 188] width 529 height 10
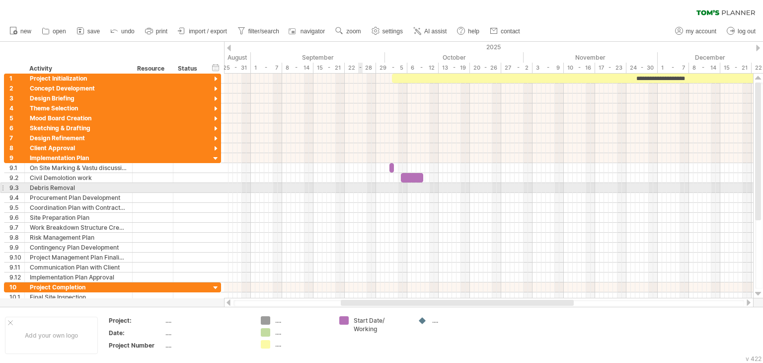
click at [362, 187] on div at bounding box center [488, 188] width 529 height 10
click at [413, 187] on div at bounding box center [488, 188] width 529 height 10
click at [436, 189] on div at bounding box center [488, 188] width 529 height 10
click at [430, 188] on div at bounding box center [488, 188] width 529 height 10
click at [429, 184] on div at bounding box center [488, 188] width 529 height 10
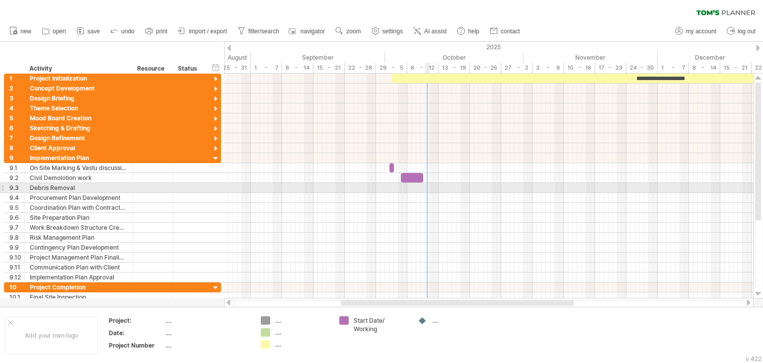
click at [429, 184] on div at bounding box center [488, 188] width 529 height 10
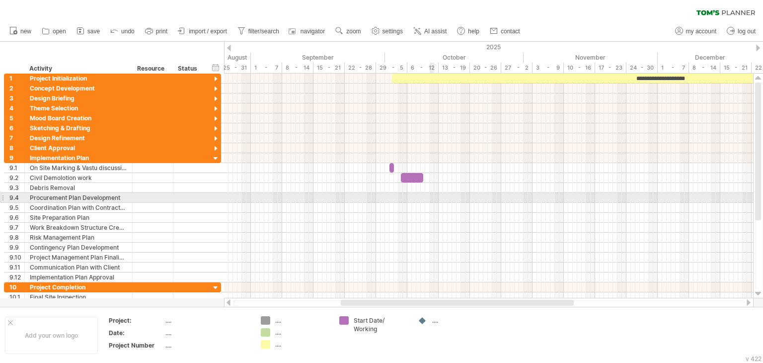
click at [433, 203] on div at bounding box center [488, 208] width 529 height 10
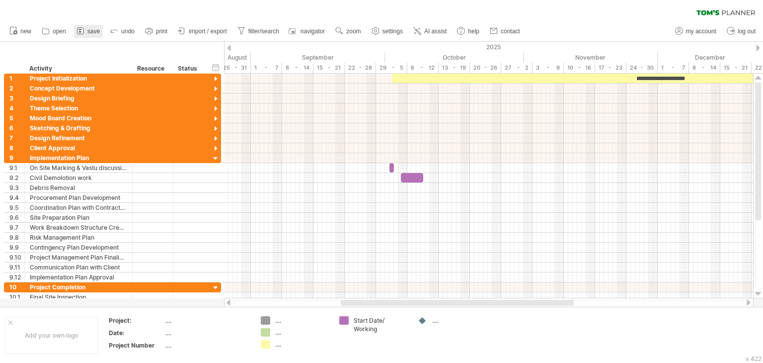
click at [95, 31] on span "save" at bounding box center [93, 31] width 12 height 7
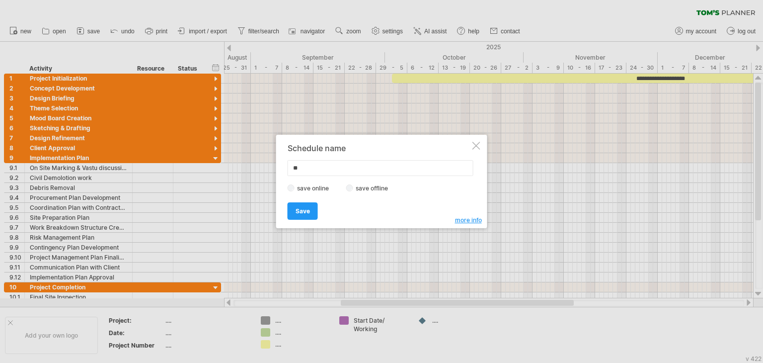
type input "*"
type input "**********"
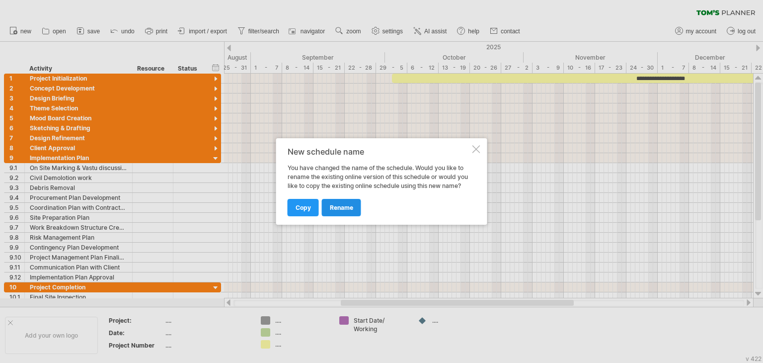
click at [343, 206] on span "rename" at bounding box center [341, 207] width 23 height 7
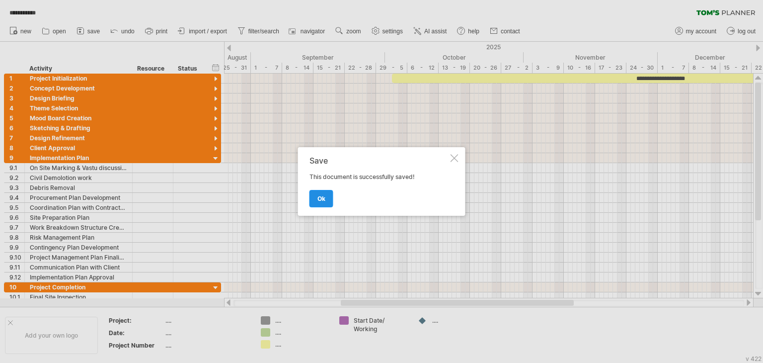
click at [318, 200] on span "ok" at bounding box center [321, 198] width 8 height 7
